Goal: Go to known website: Access a specific website the user already knows

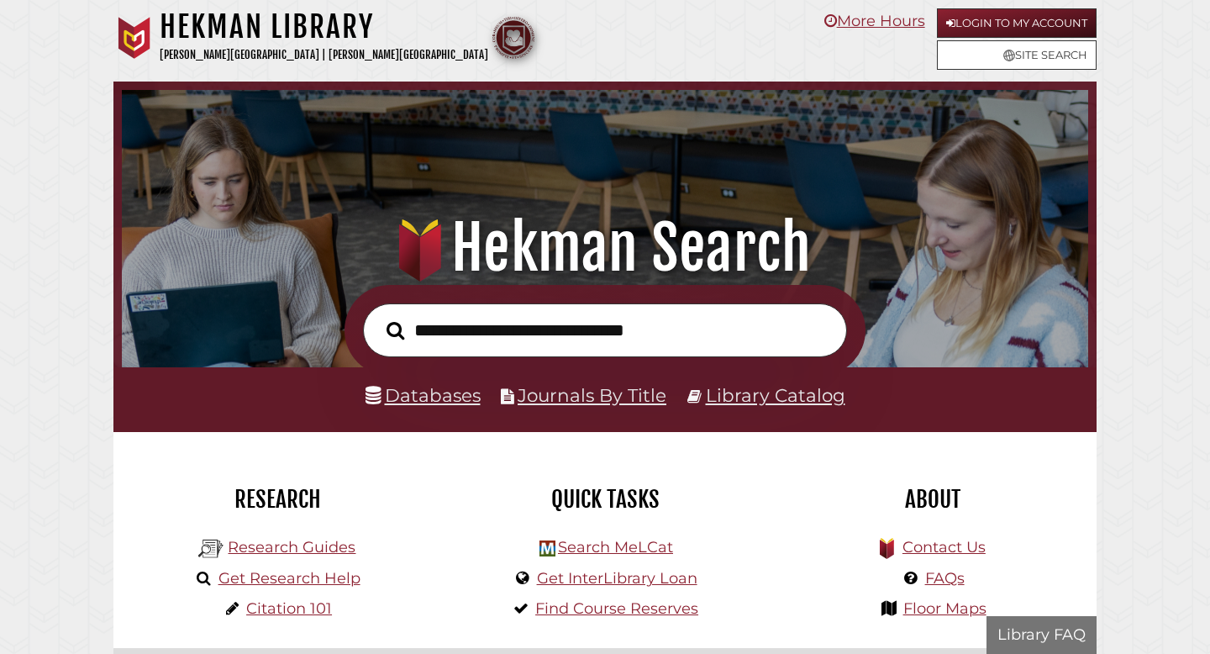
scroll to position [319, 958]
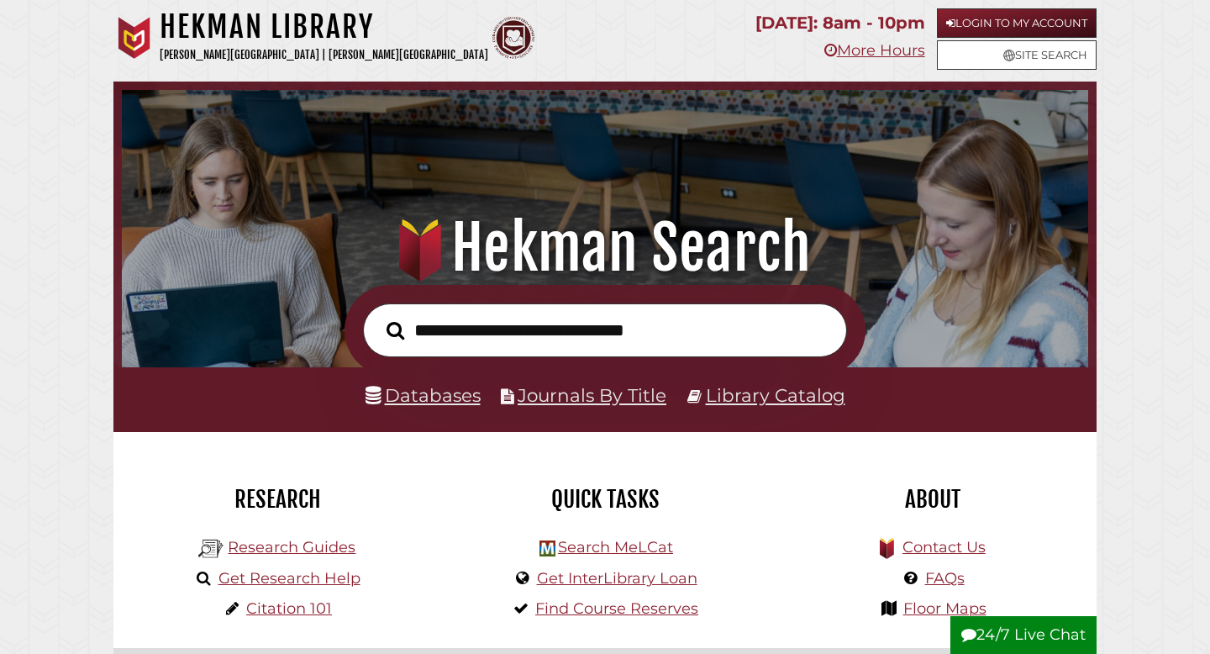
click at [490, 327] on input "text" at bounding box center [605, 330] width 484 height 55
type input "**********"
click at [378, 317] on button "Search" at bounding box center [395, 331] width 34 height 28
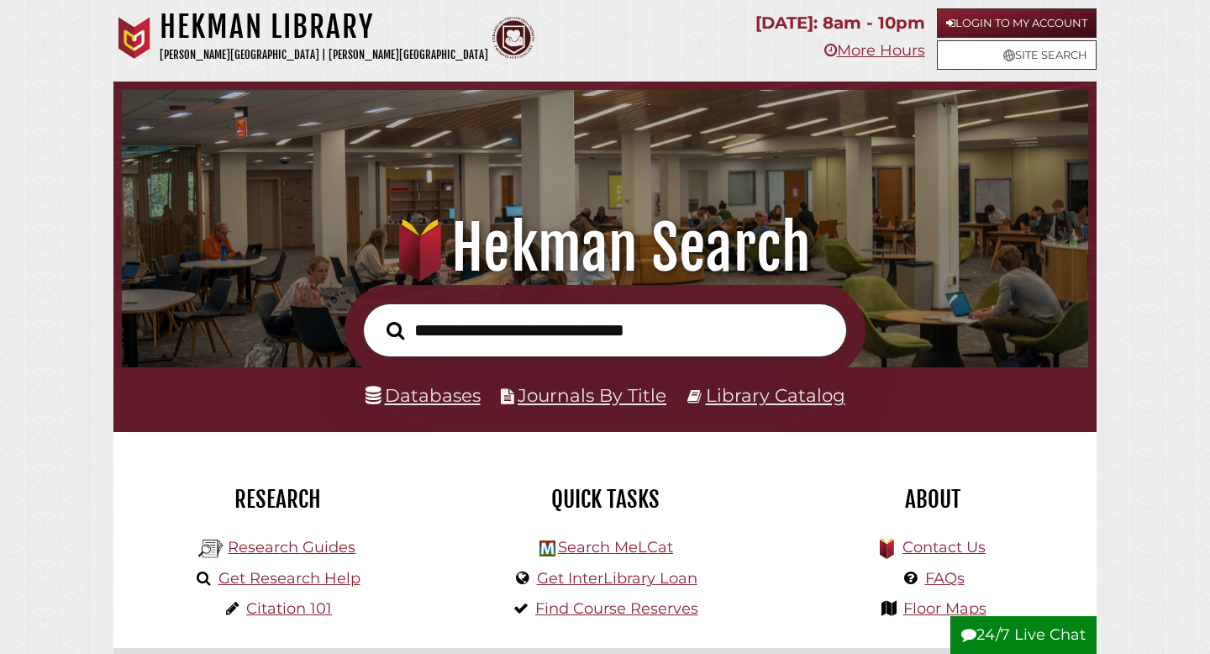
scroll to position [319, 958]
click at [554, 332] on input "text" at bounding box center [605, 330] width 484 height 55
click at [797, 398] on link "Library Catalog" at bounding box center [775, 395] width 139 height 22
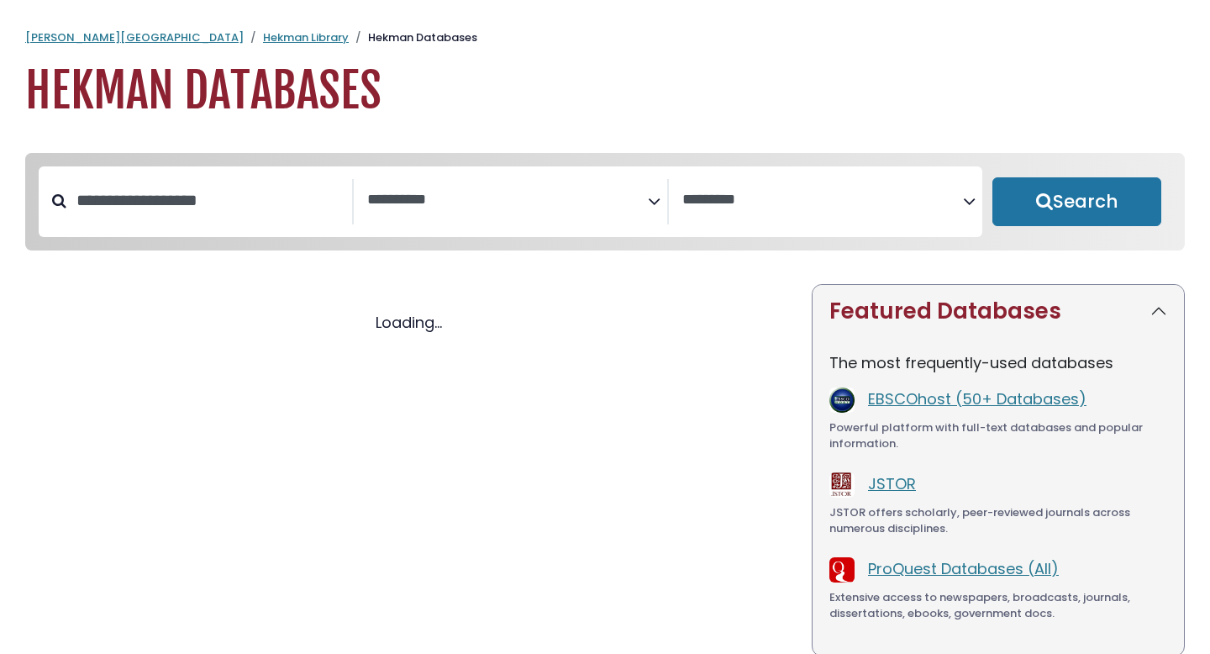
select select "Database Subject Filter"
select select "Database Vendors Filter"
select select "Database Subject Filter"
select select "Database Vendors Filter"
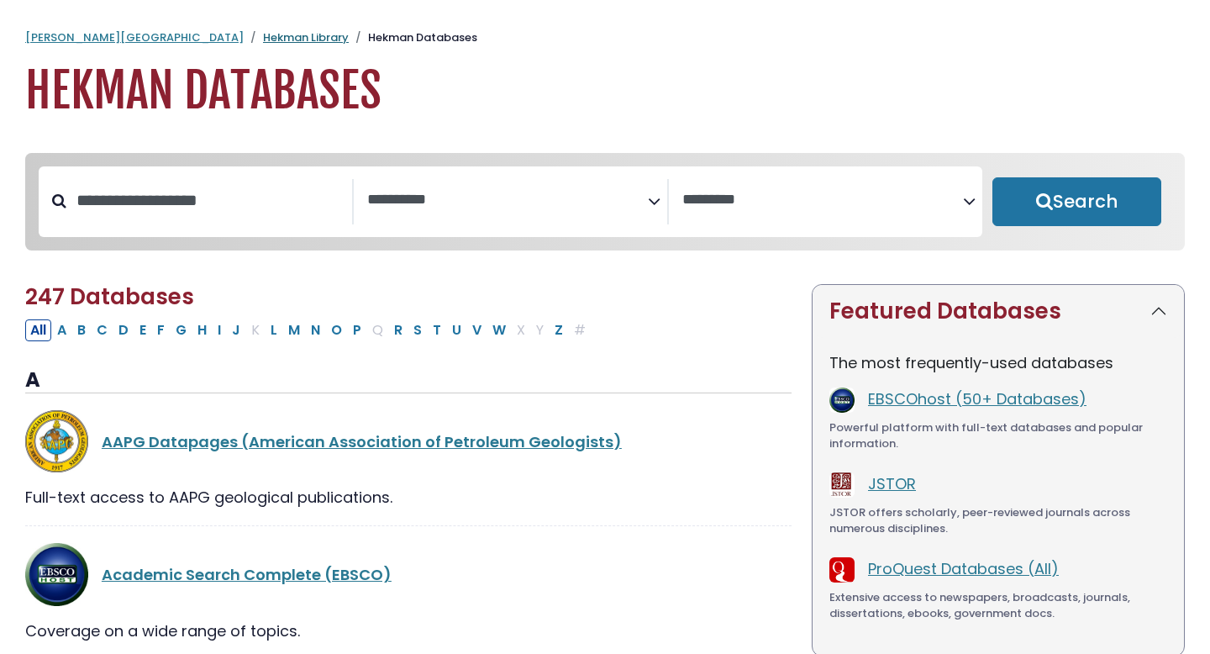
click at [263, 37] on link "Hekman Library" at bounding box center [306, 37] width 86 height 16
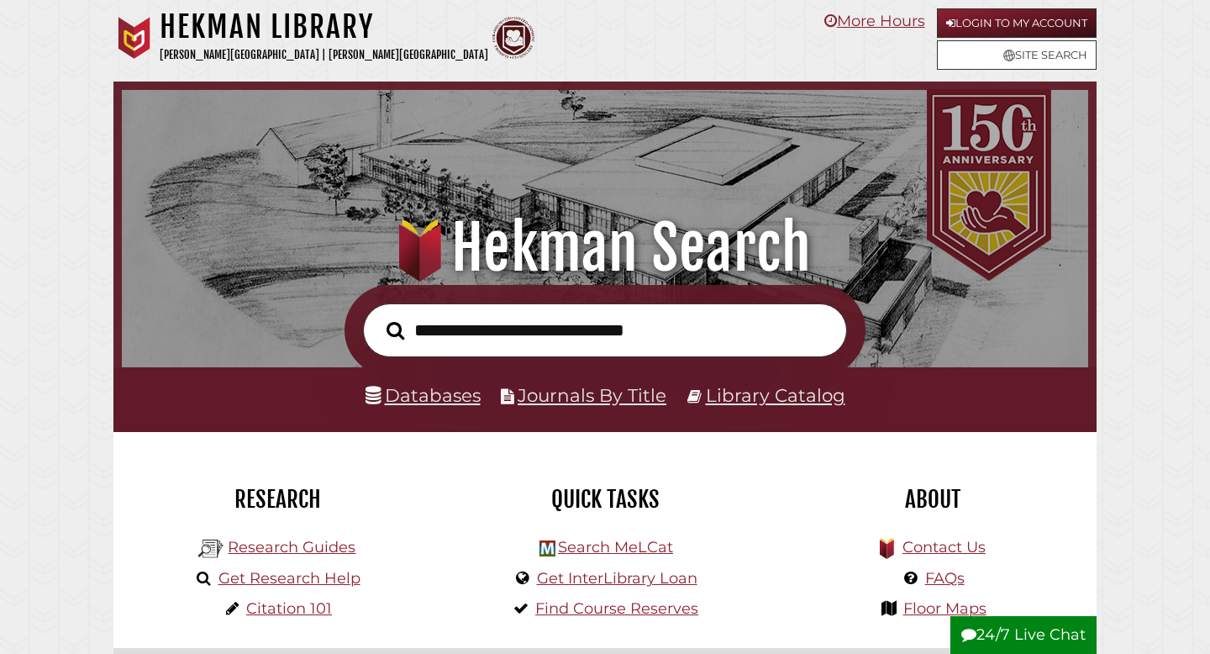
scroll to position [319, 958]
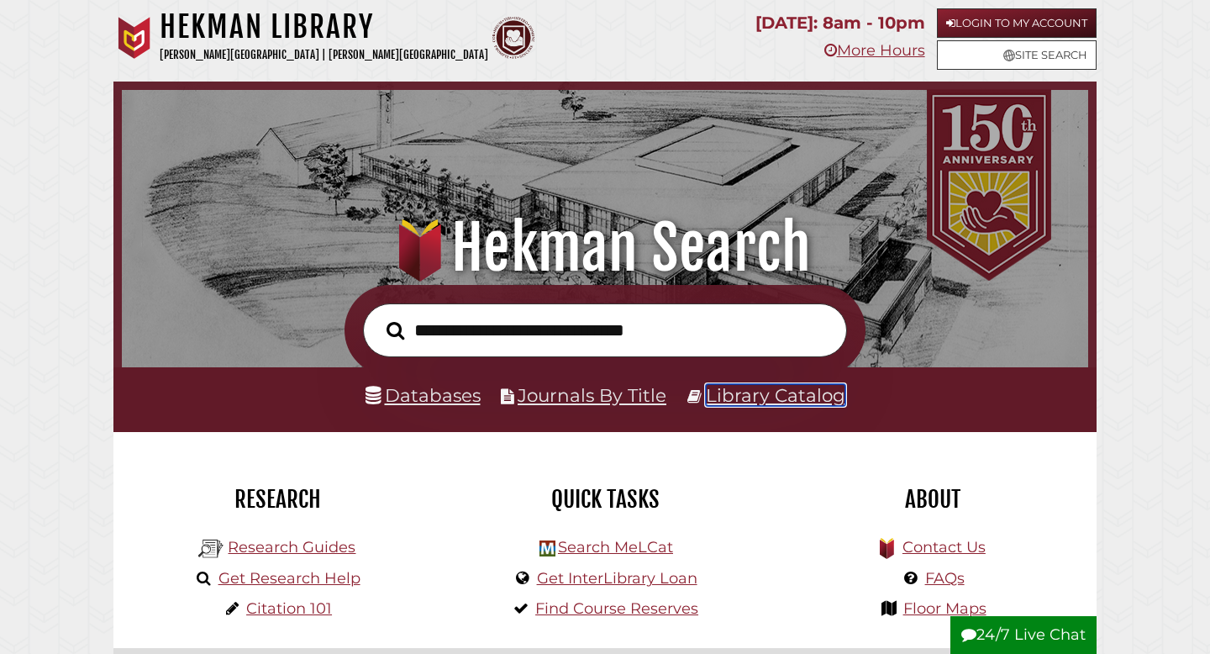
click at [790, 406] on link "Library Catalog" at bounding box center [775, 395] width 139 height 22
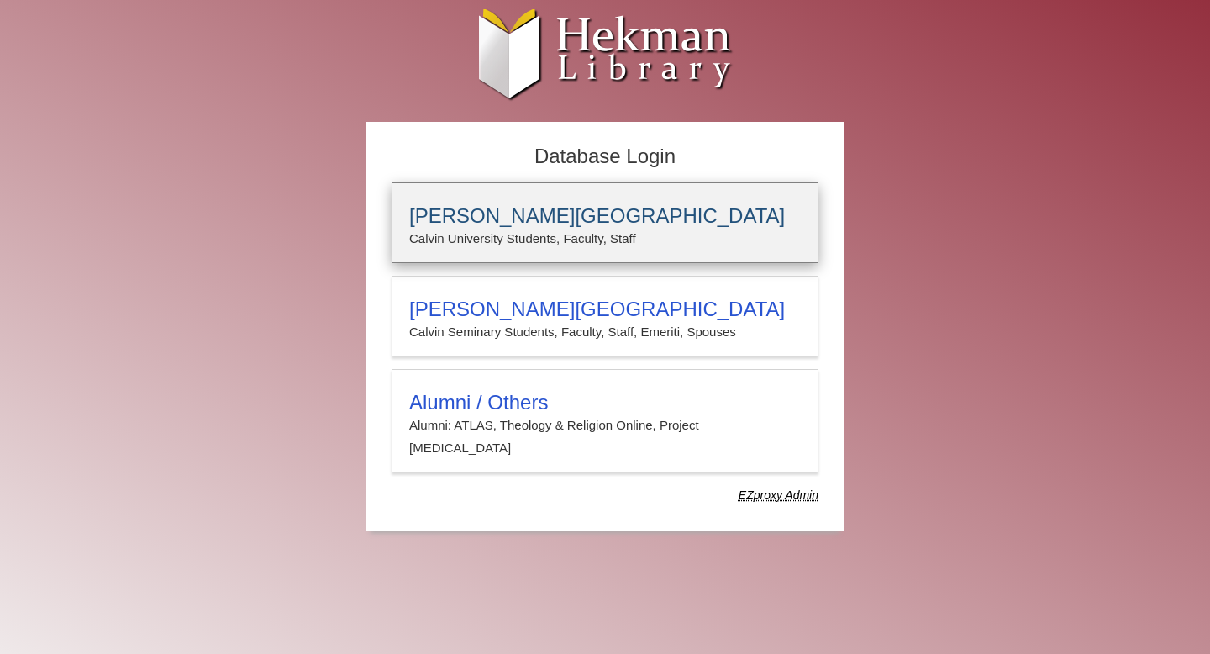
type input "****"
click at [671, 209] on h3 "[PERSON_NAME][GEOGRAPHIC_DATA]" at bounding box center [604, 216] width 391 height 24
